Goal: Information Seeking & Learning: Learn about a topic

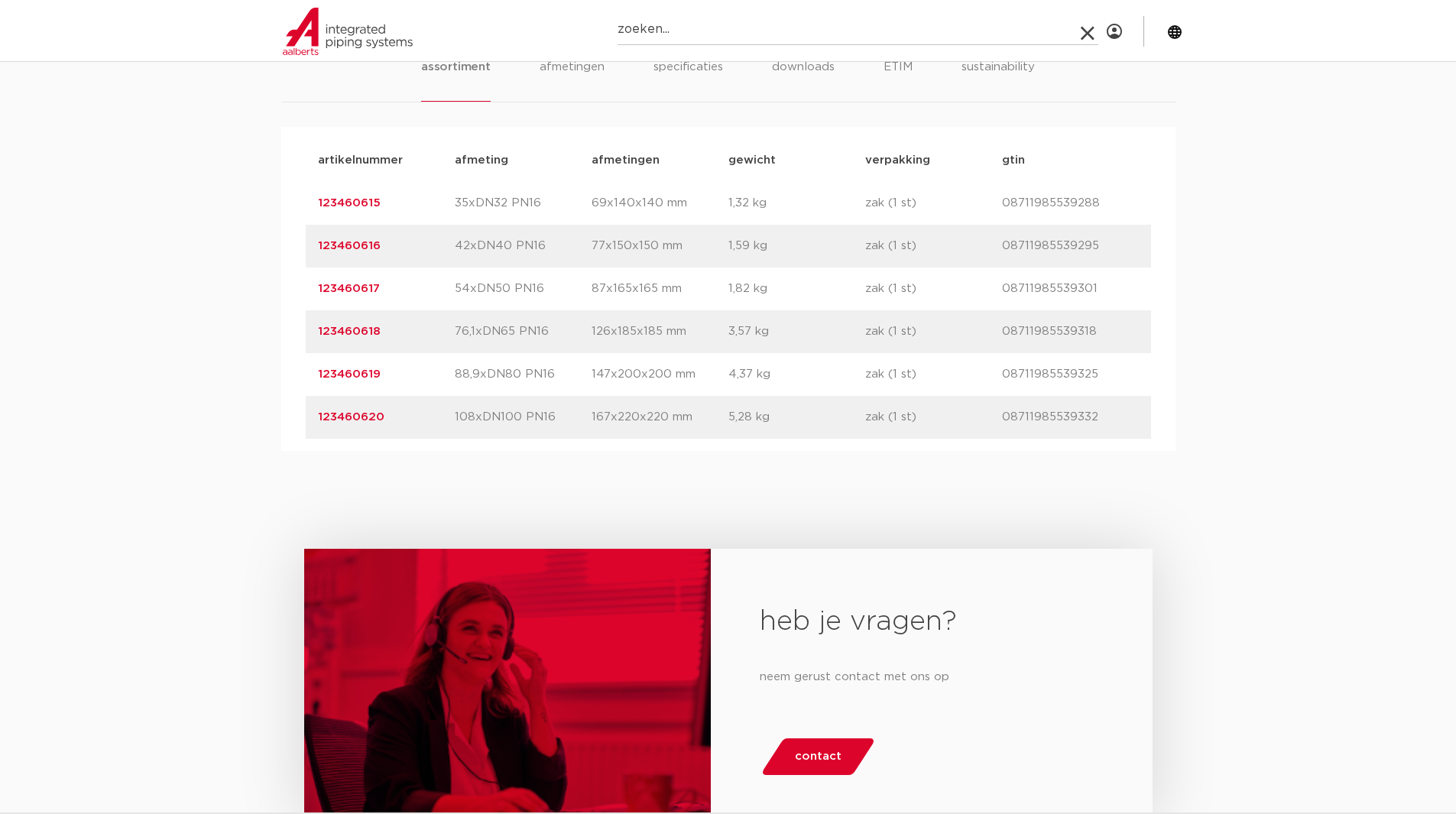
click at [709, 28] on input "Zoeken" at bounding box center [858, 30] width 480 height 31
type input "4803282"
click button "Zoeken" at bounding box center [0, 0] width 0 height 0
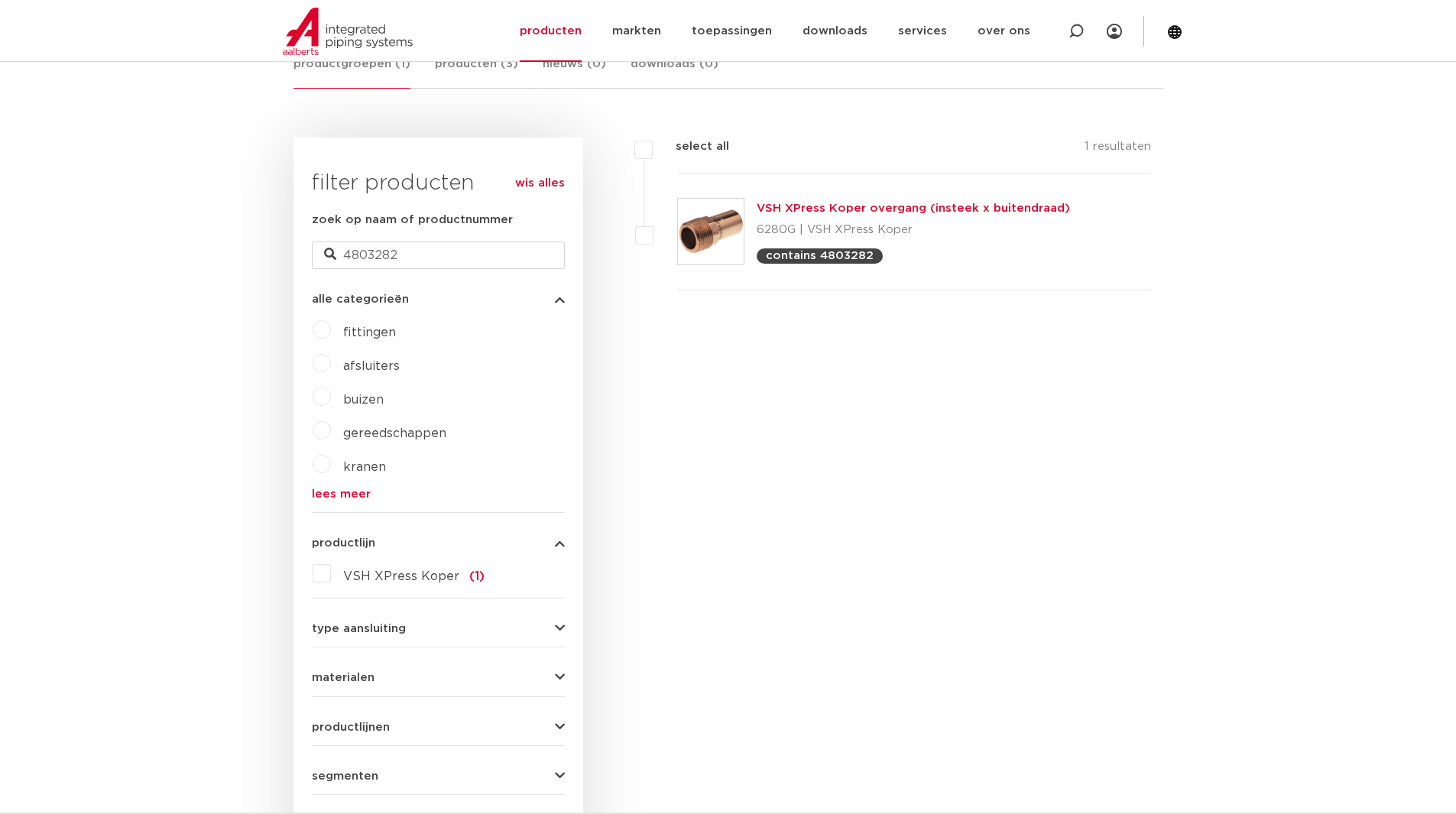
scroll to position [250, 0]
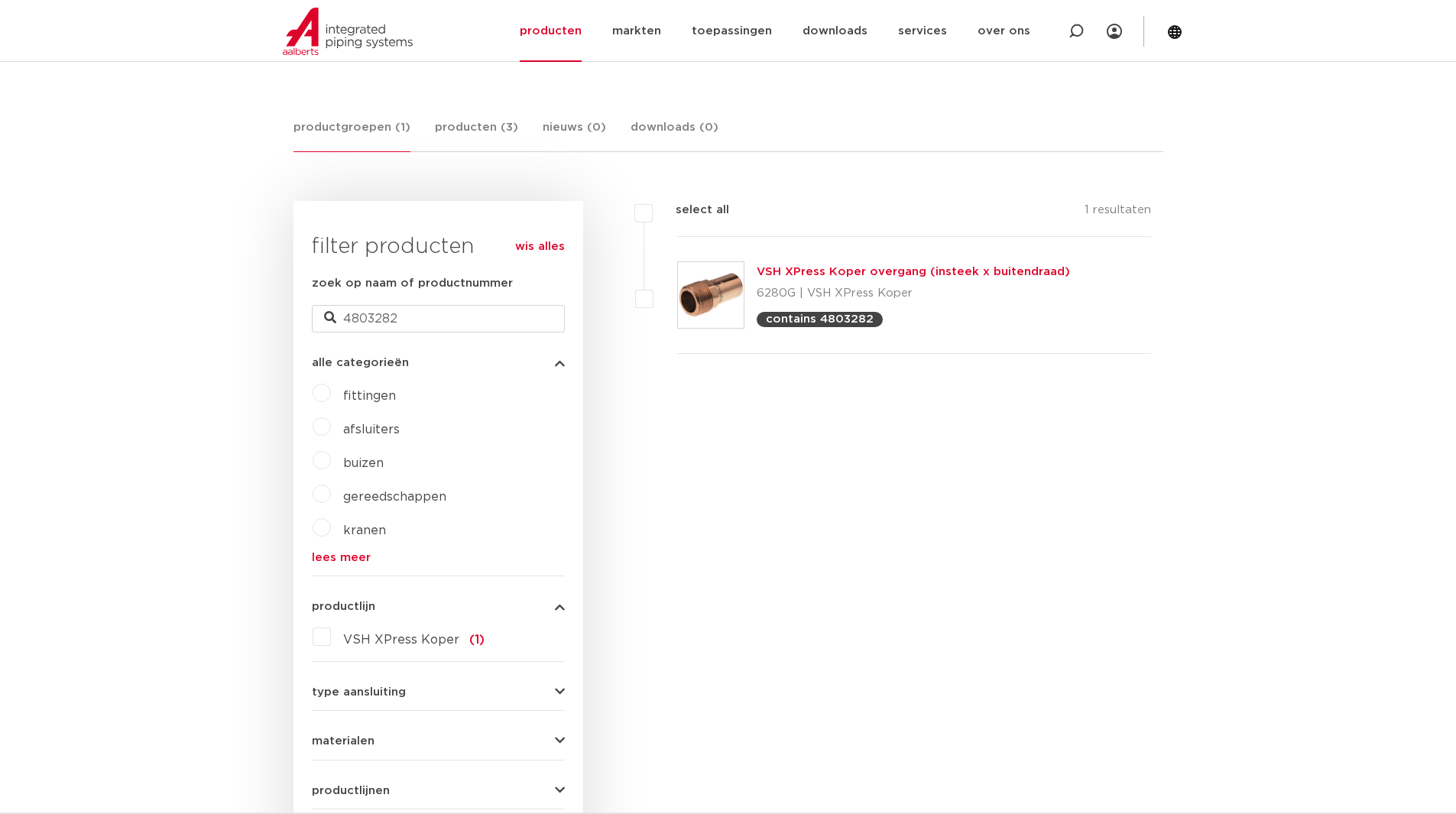
click at [932, 268] on link "VSH XPress Koper overgang (insteek x buitendraad)" at bounding box center [914, 271] width 314 height 12
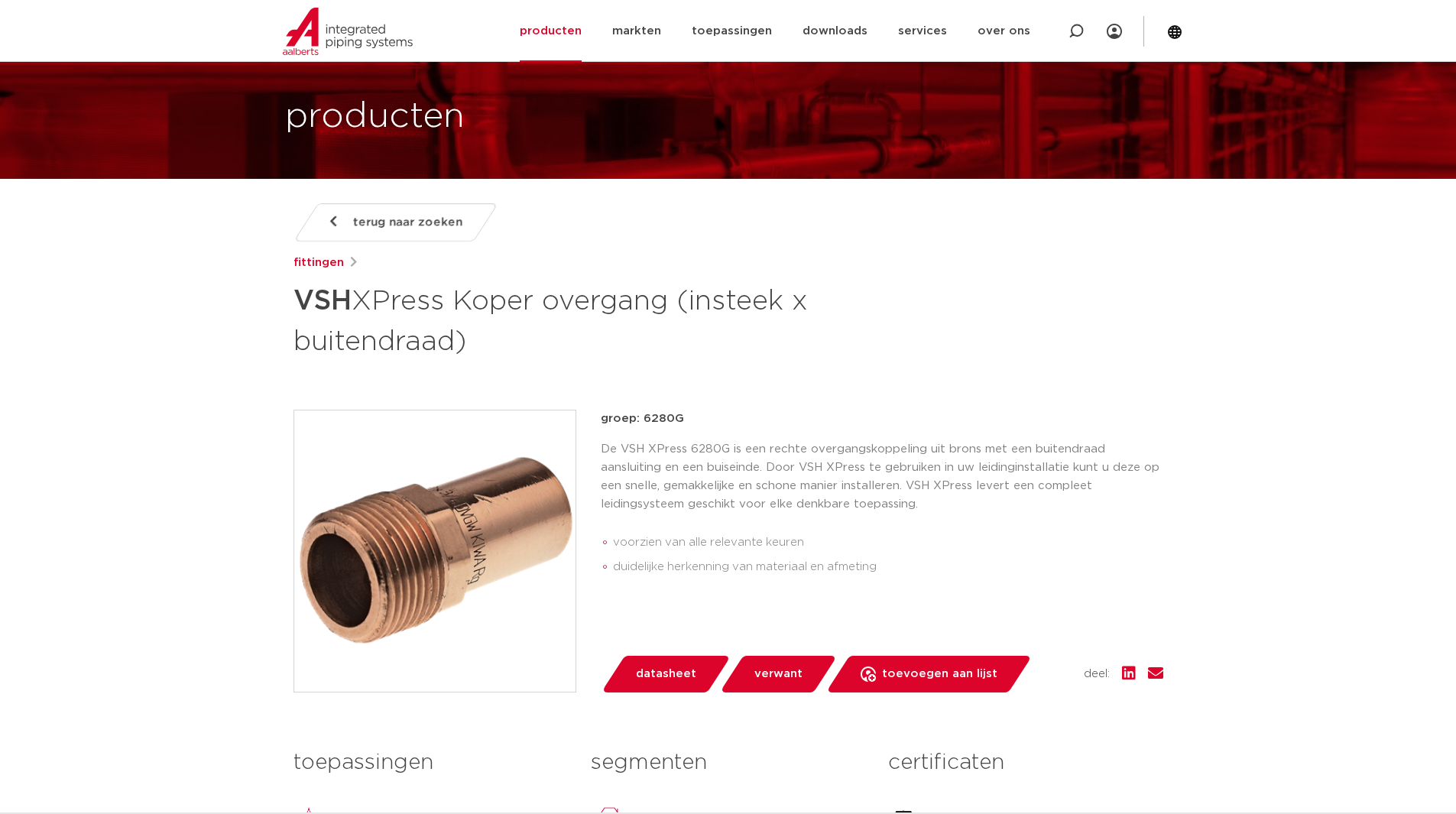
scroll to position [76, 0]
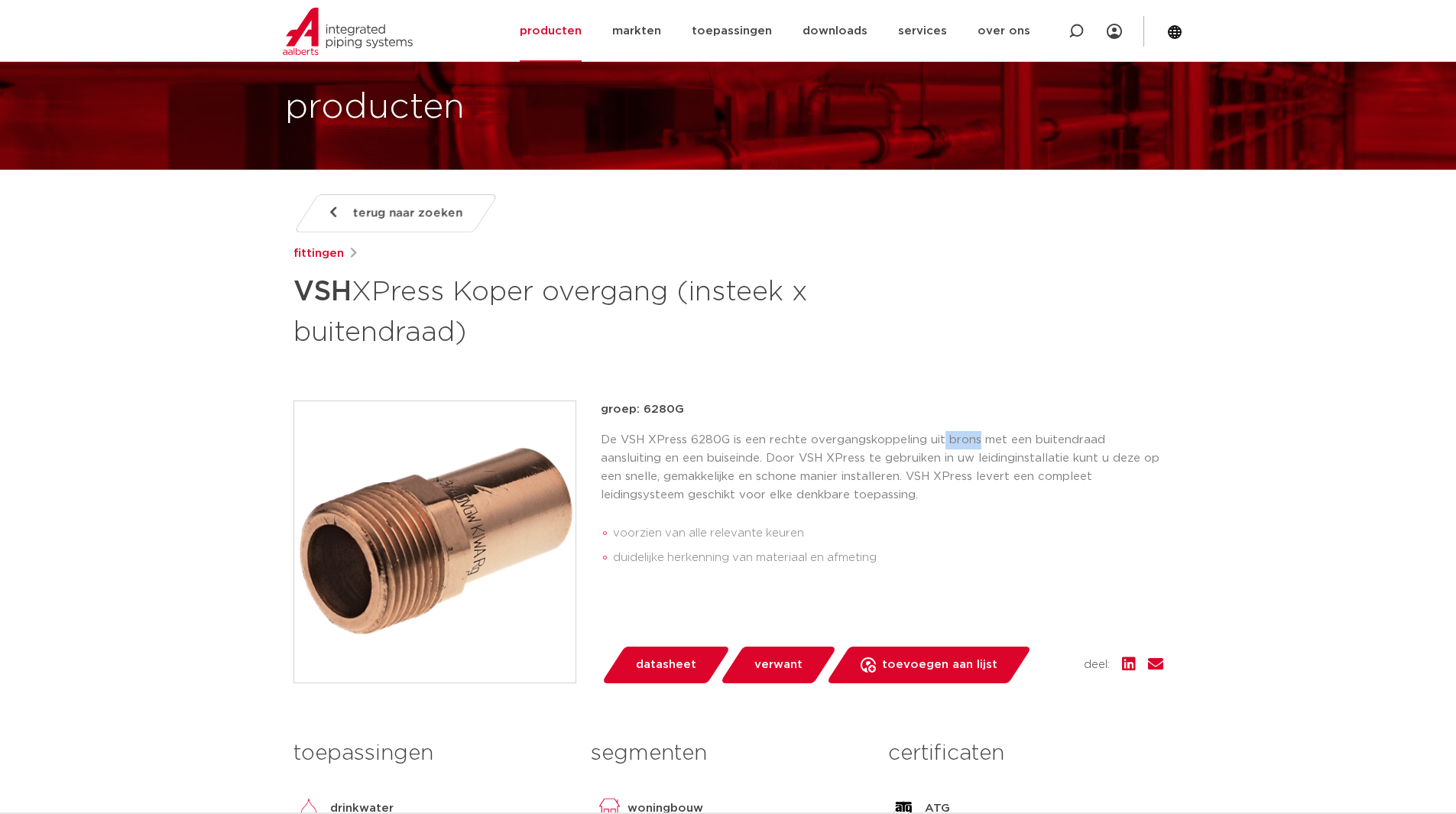
drag, startPoint x: 948, startPoint y: 439, endPoint x: 977, endPoint y: 441, distance: 29.1
click at [977, 441] on p "De VSH XPress 6280G is een rechte overgangskoppeling uit brons met een buitendr…" at bounding box center [882, 468] width 563 height 73
click at [425, 100] on h1 "producten" at bounding box center [375, 108] width 180 height 49
click at [563, 28] on link "producten" at bounding box center [550, 31] width 62 height 62
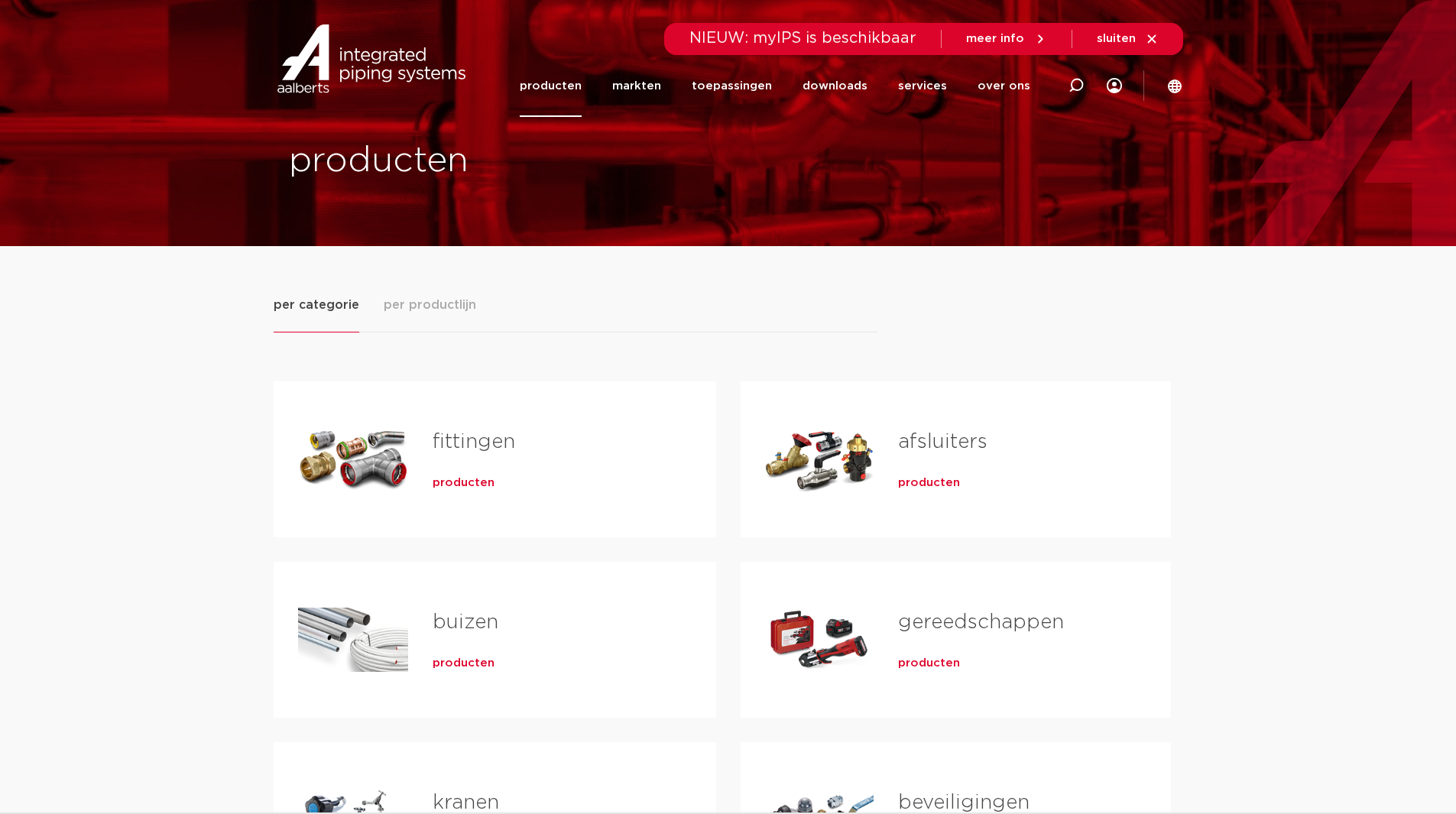
click at [475, 490] on div "producten" at bounding box center [549, 480] width 235 height 22
click at [474, 487] on span "producten" at bounding box center [463, 482] width 62 height 15
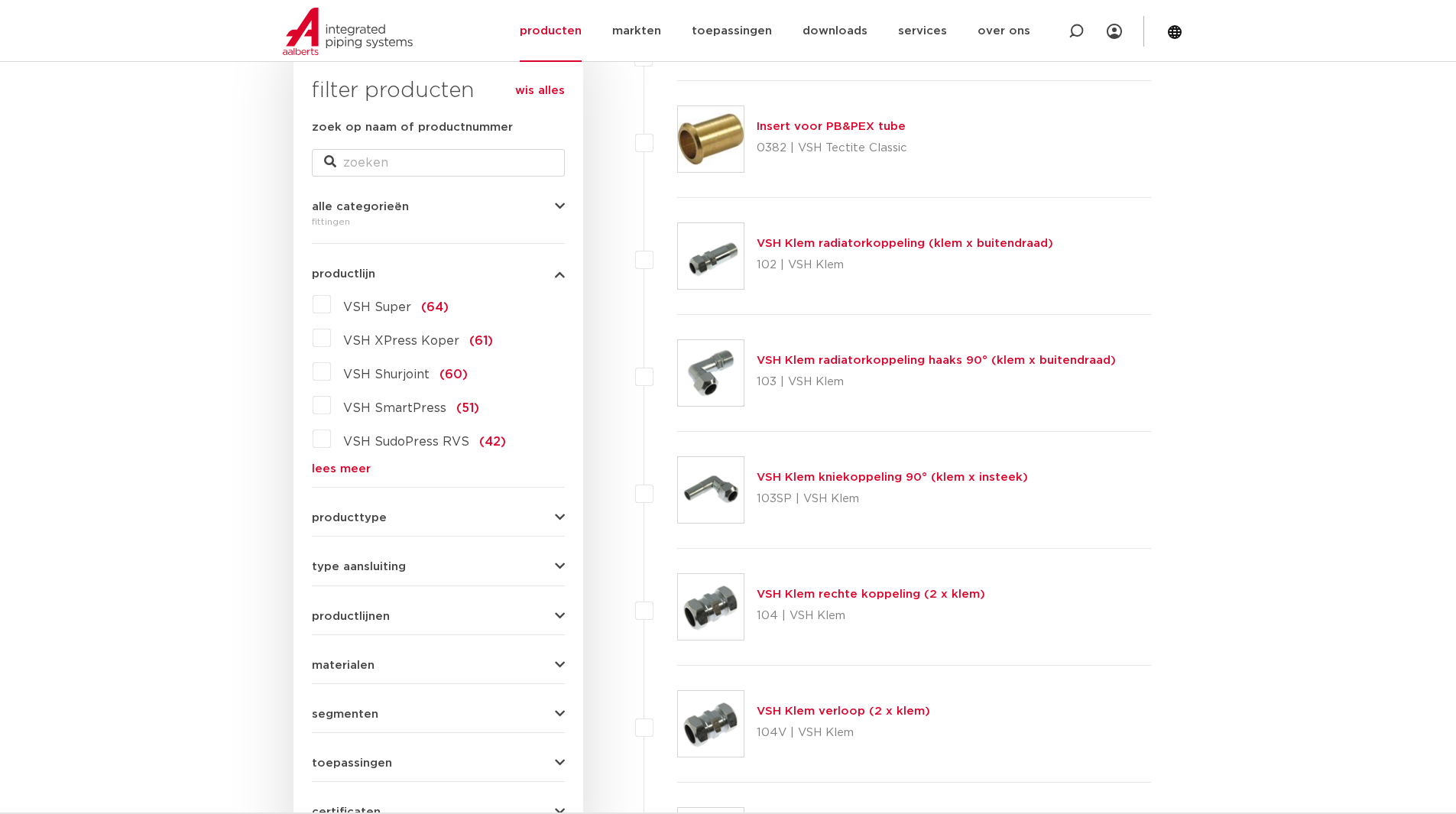
click at [352, 472] on link "lees meer" at bounding box center [438, 469] width 253 height 12
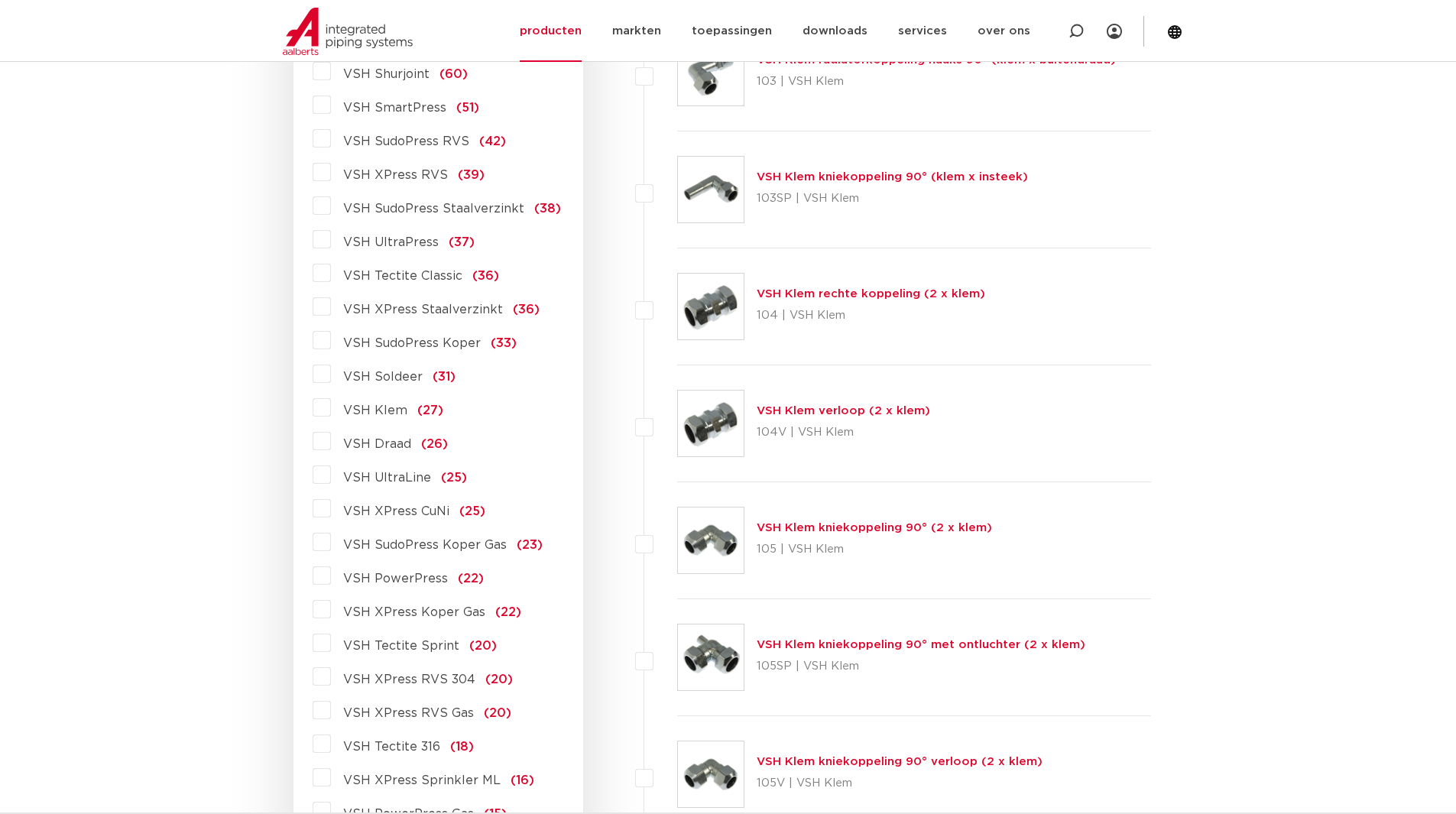
scroll to position [556, 0]
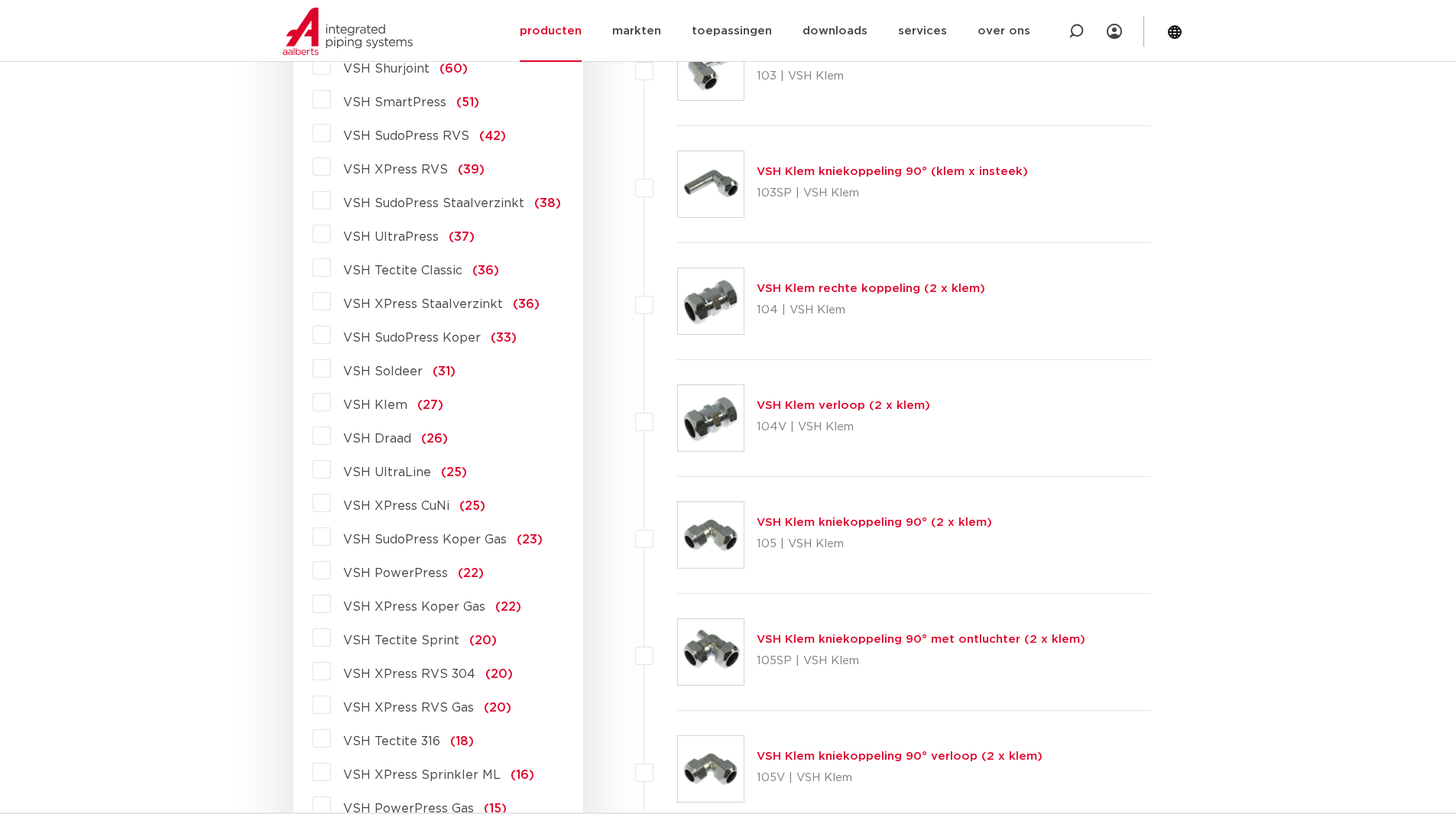
click at [331, 672] on label "VSH XPress RVS 304 (20)" at bounding box center [422, 671] width 182 height 24
click at [0, 0] on input "VSH XPress RVS 304 (20)" at bounding box center [0, 0] width 0 height 0
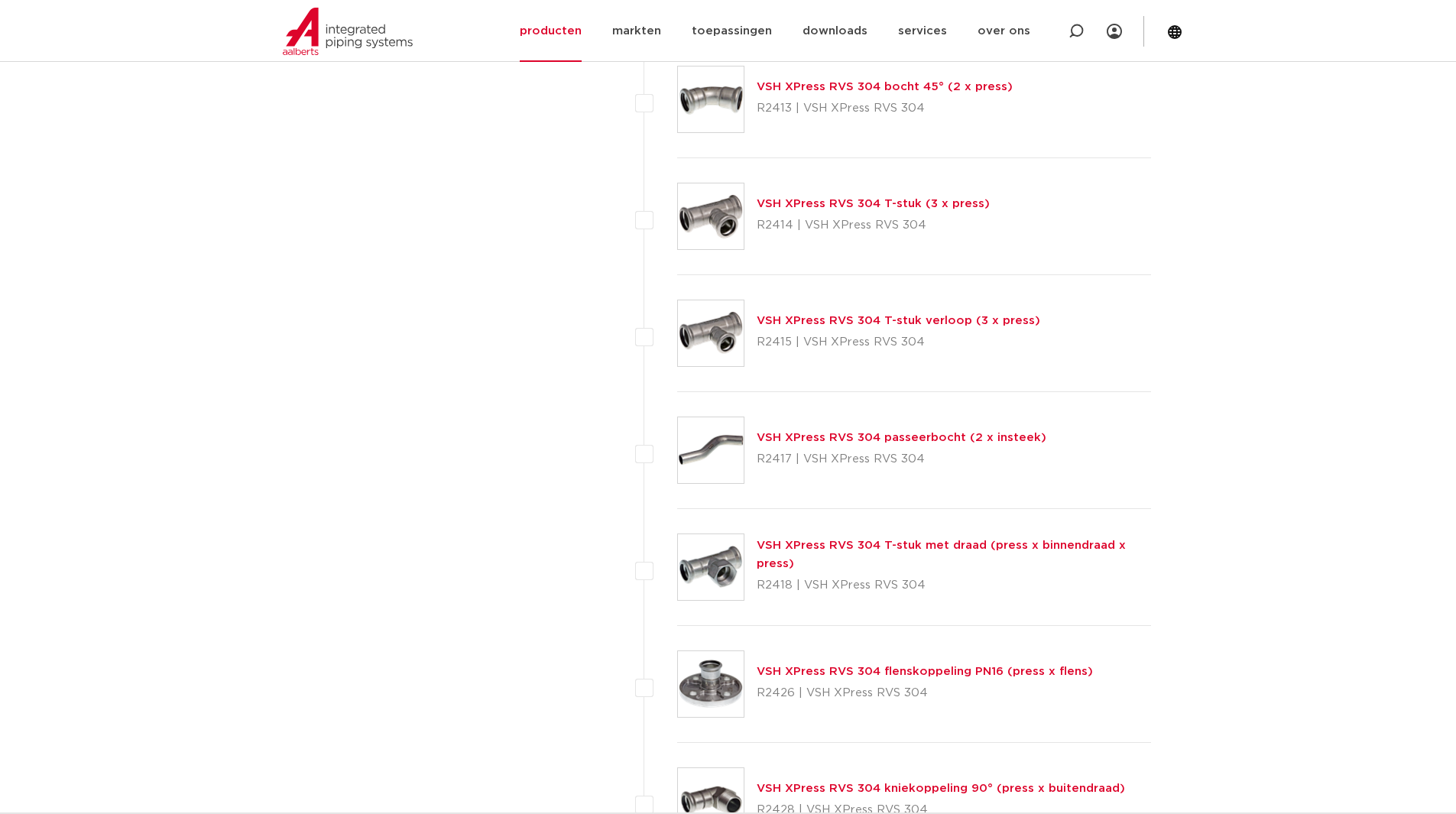
scroll to position [1473, 0]
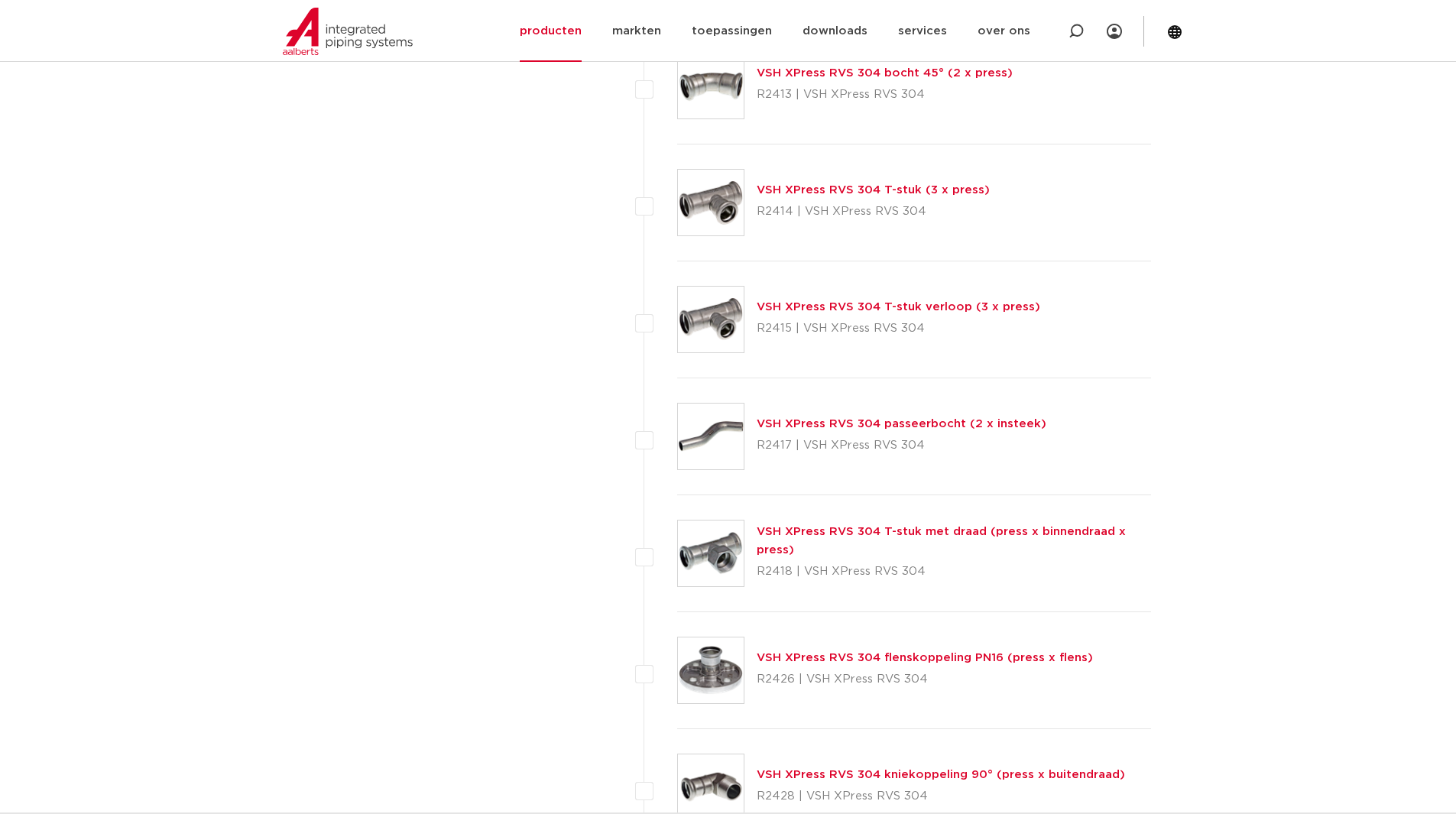
click at [871, 660] on link "VSH XPress RVS 304 flenskoppeling PN16 (press x flens)" at bounding box center [925, 657] width 336 height 12
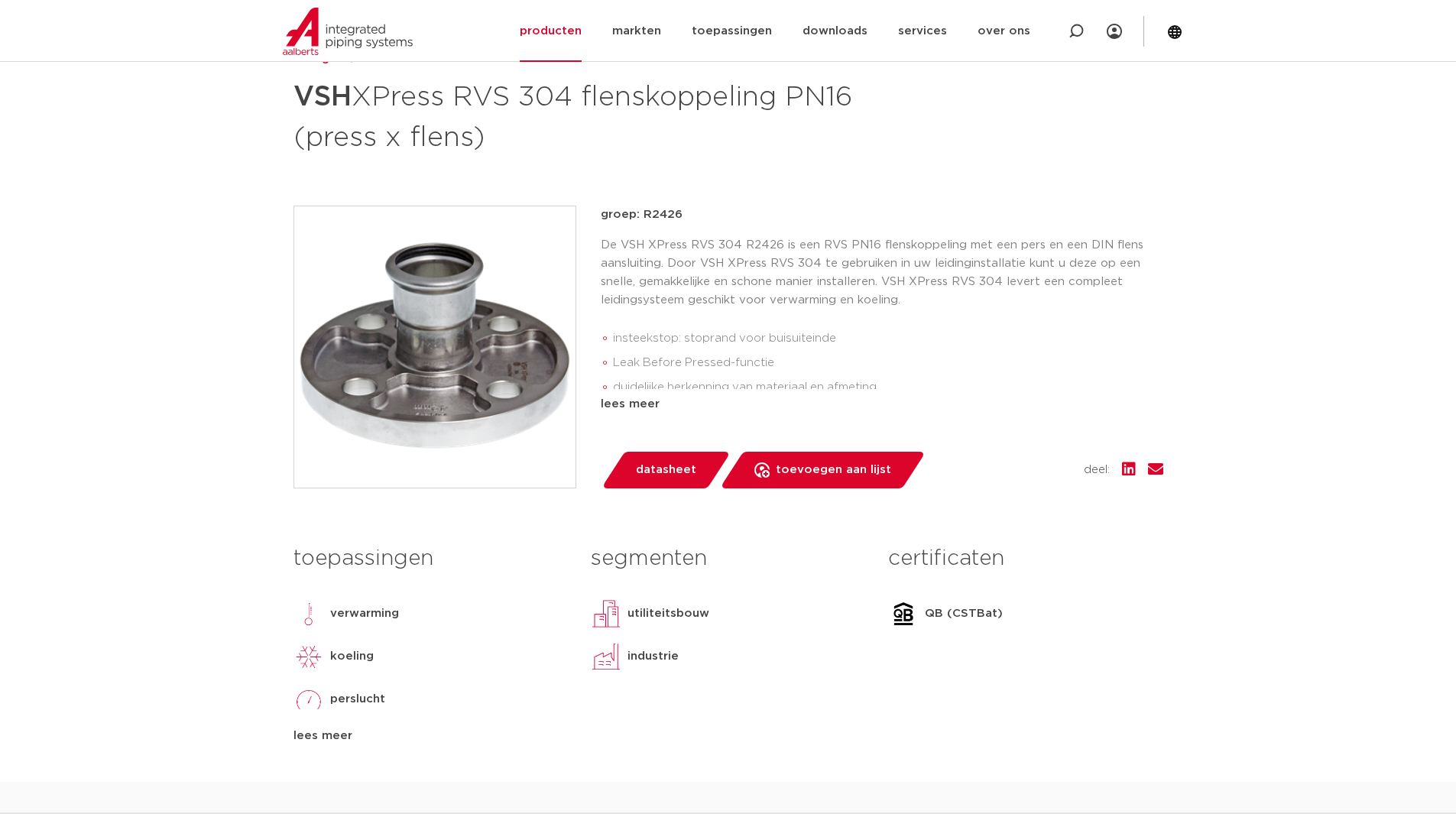
scroll to position [229, 0]
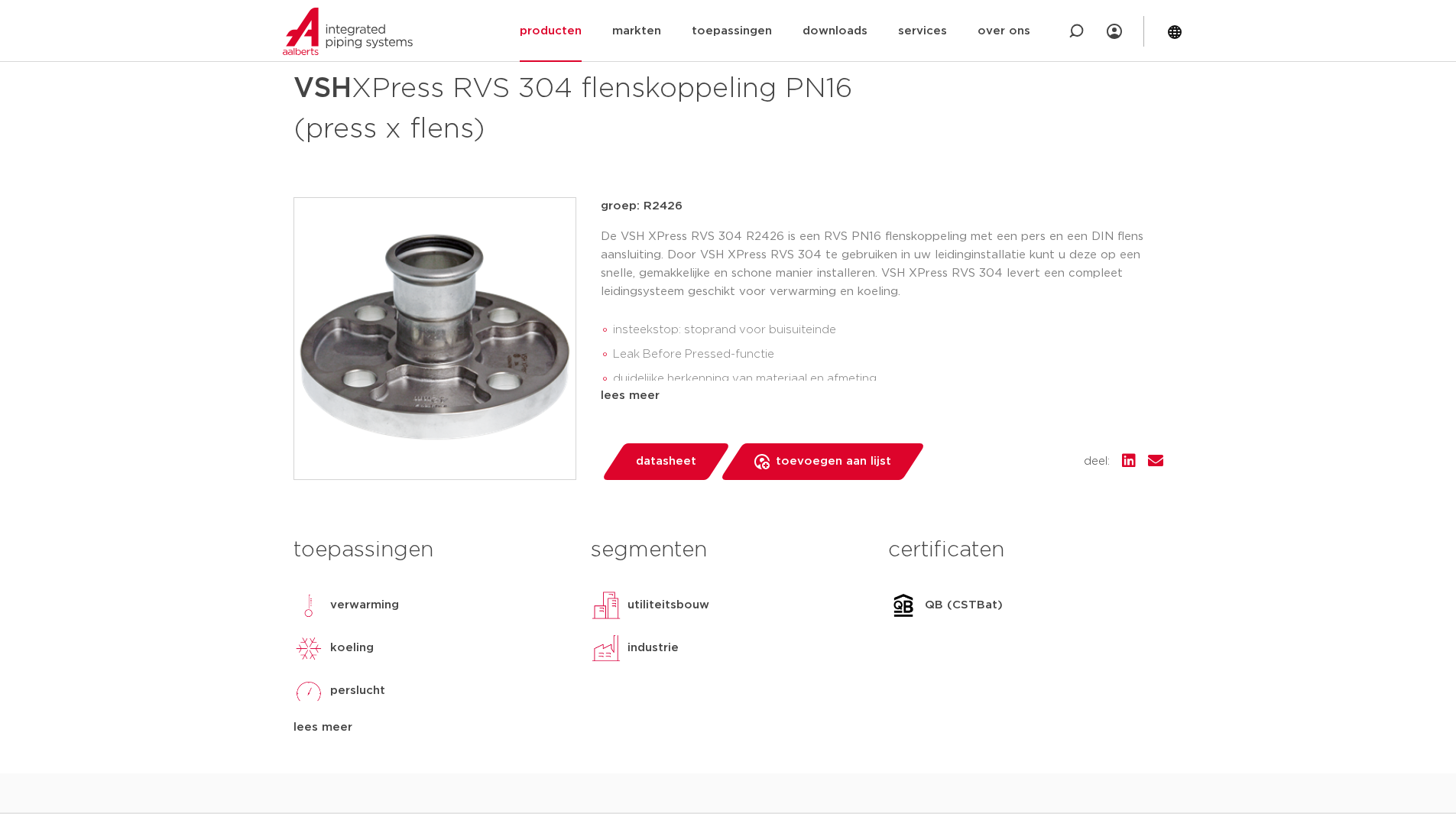
click at [658, 452] on span "datasheet" at bounding box center [666, 461] width 61 height 24
